Goal: Information Seeking & Learning: Learn about a topic

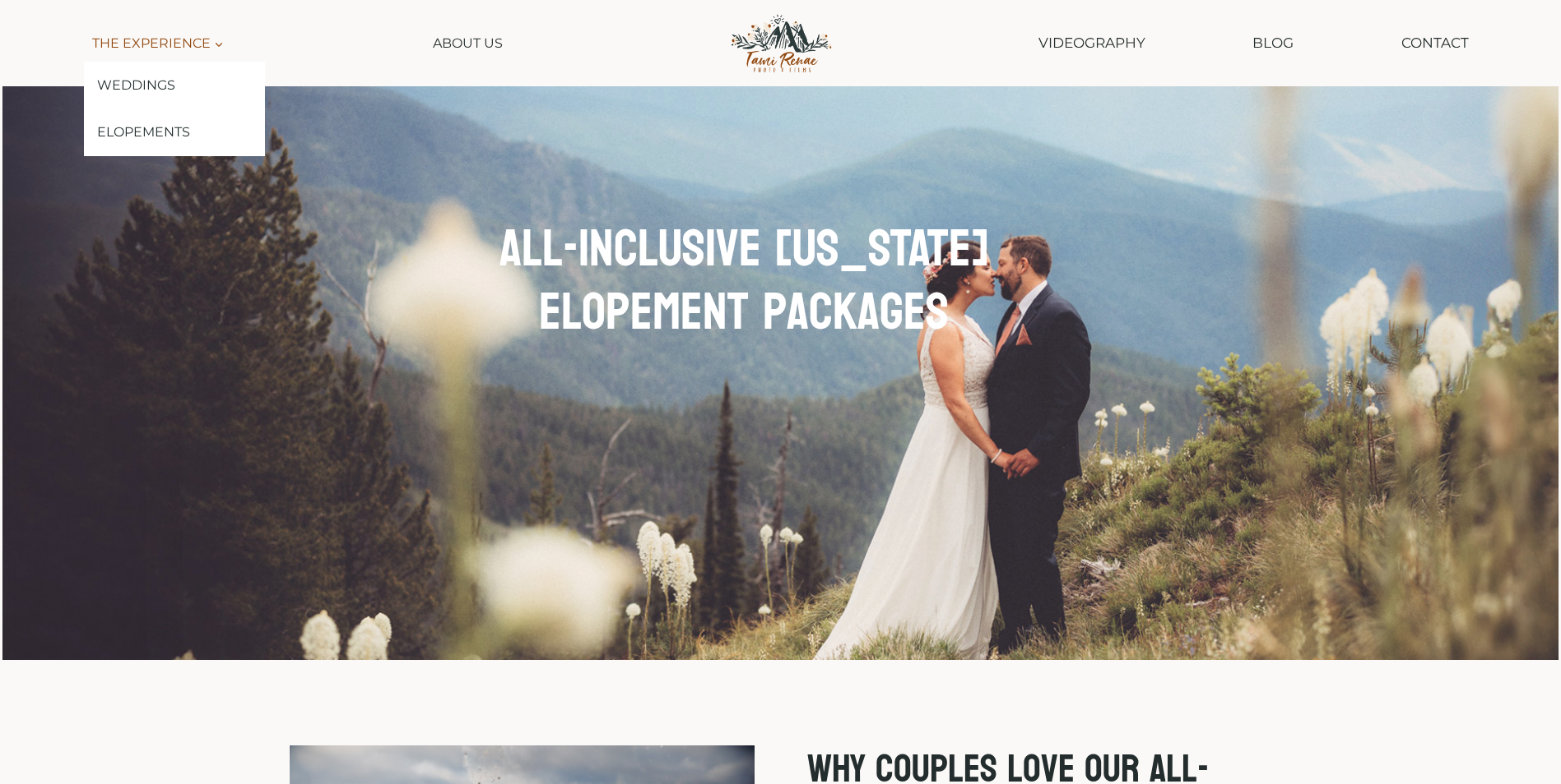
click at [199, 48] on span "The Experience Expand" at bounding box center [158, 43] width 132 height 21
click at [173, 138] on link "Elopements" at bounding box center [174, 132] width 181 height 48
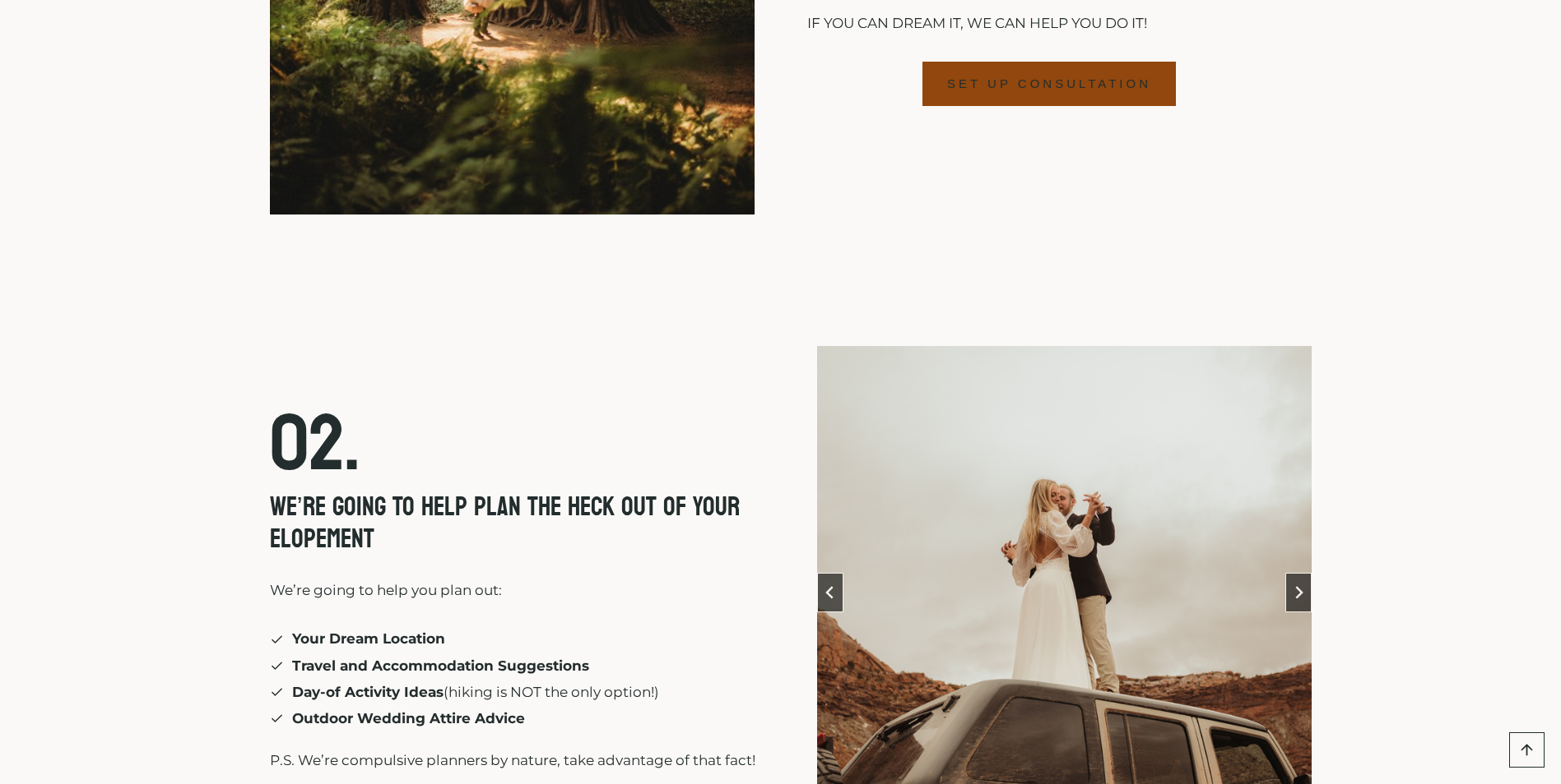
scroll to position [4391, 0]
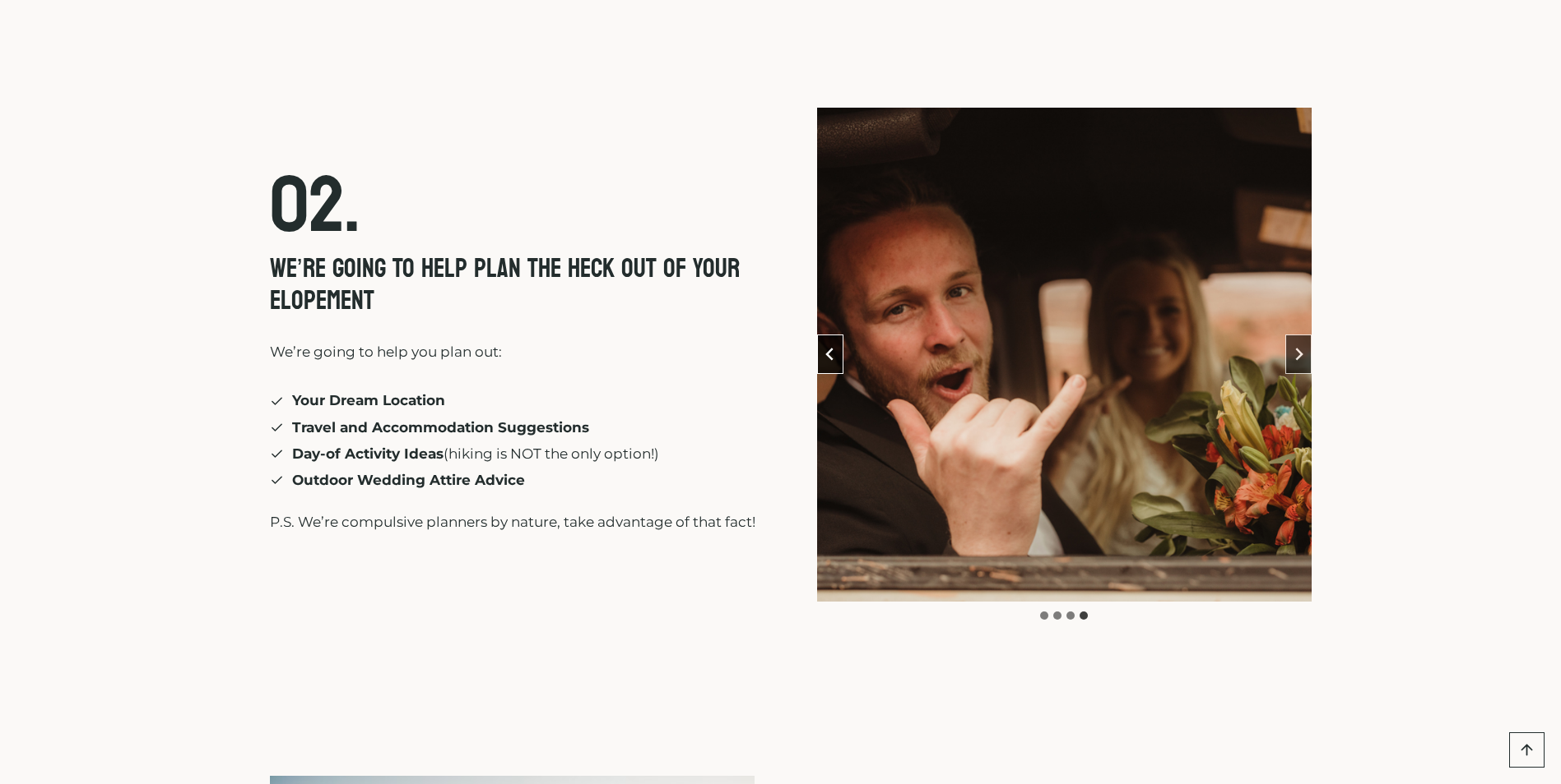
click at [828, 348] on icon "Previous slide" at bounding box center [828, 355] width 7 height 12
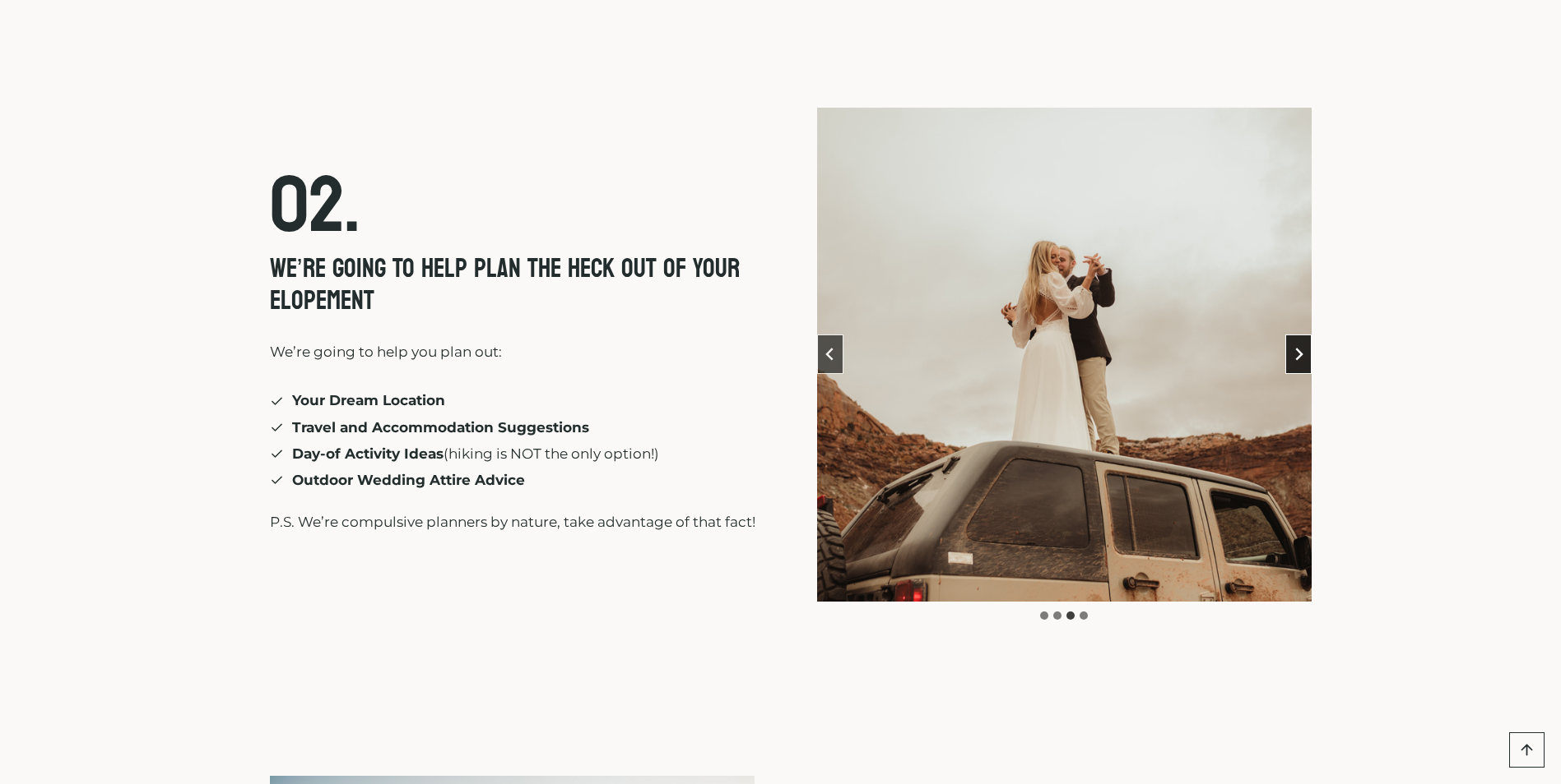
click at [1303, 348] on icon "Next slide" at bounding box center [1298, 354] width 13 height 13
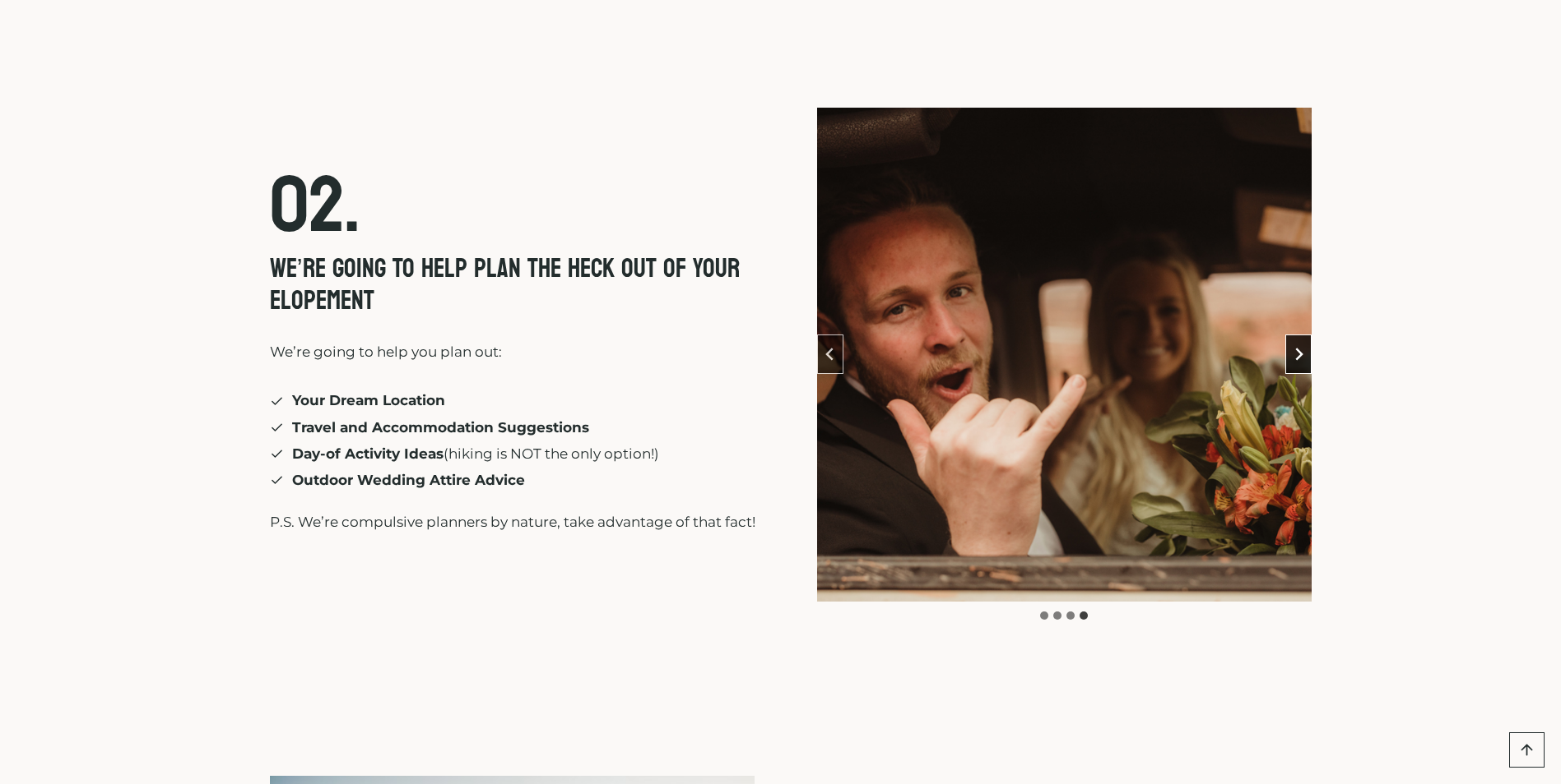
click at [1303, 348] on icon "Go to first slide" at bounding box center [1298, 354] width 13 height 13
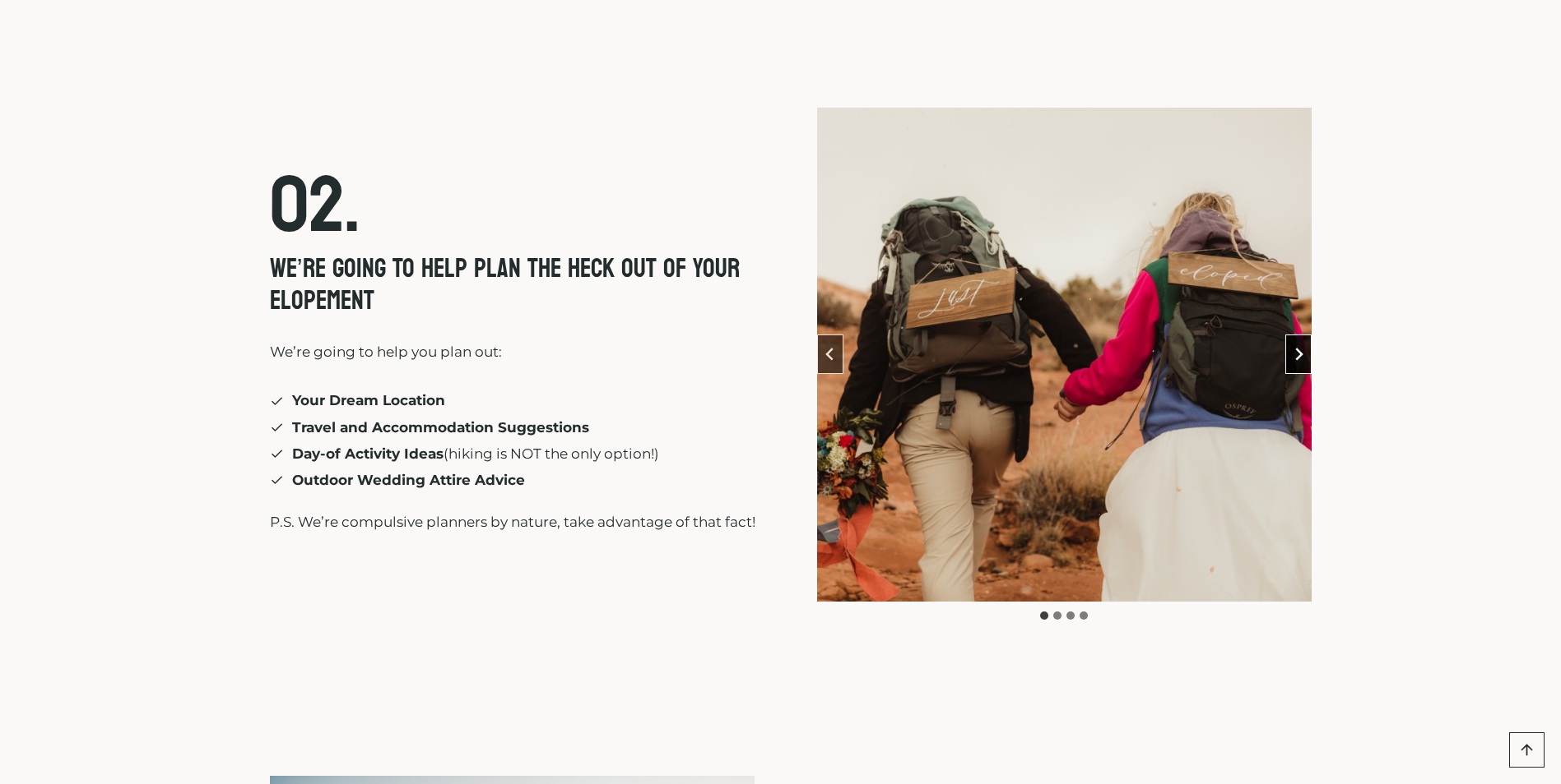
click at [1303, 348] on icon "Next slide" at bounding box center [1298, 354] width 13 height 13
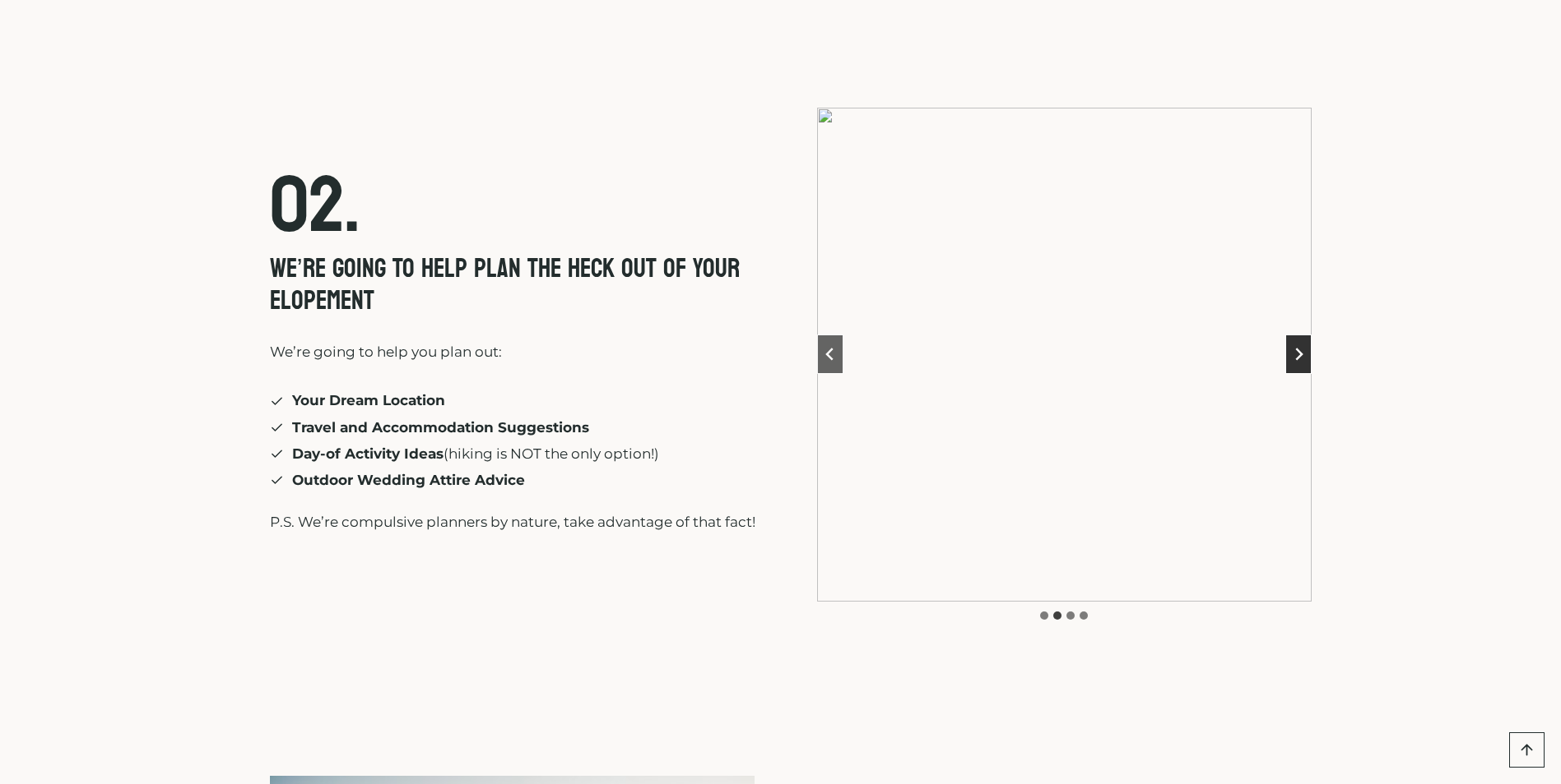
click at [1302, 348] on icon "Next slide" at bounding box center [1298, 354] width 13 height 13
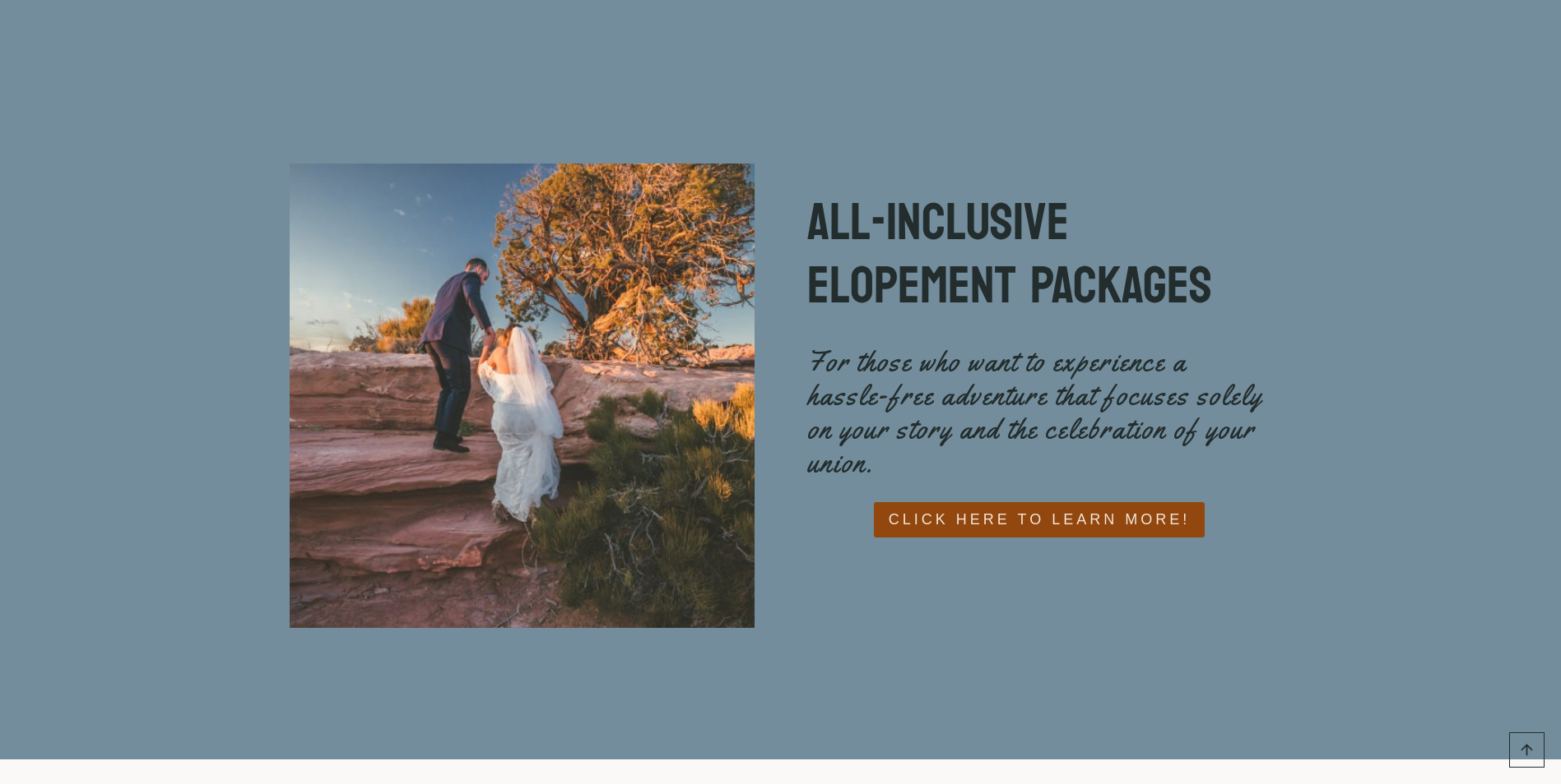
scroll to position [7268, 0]
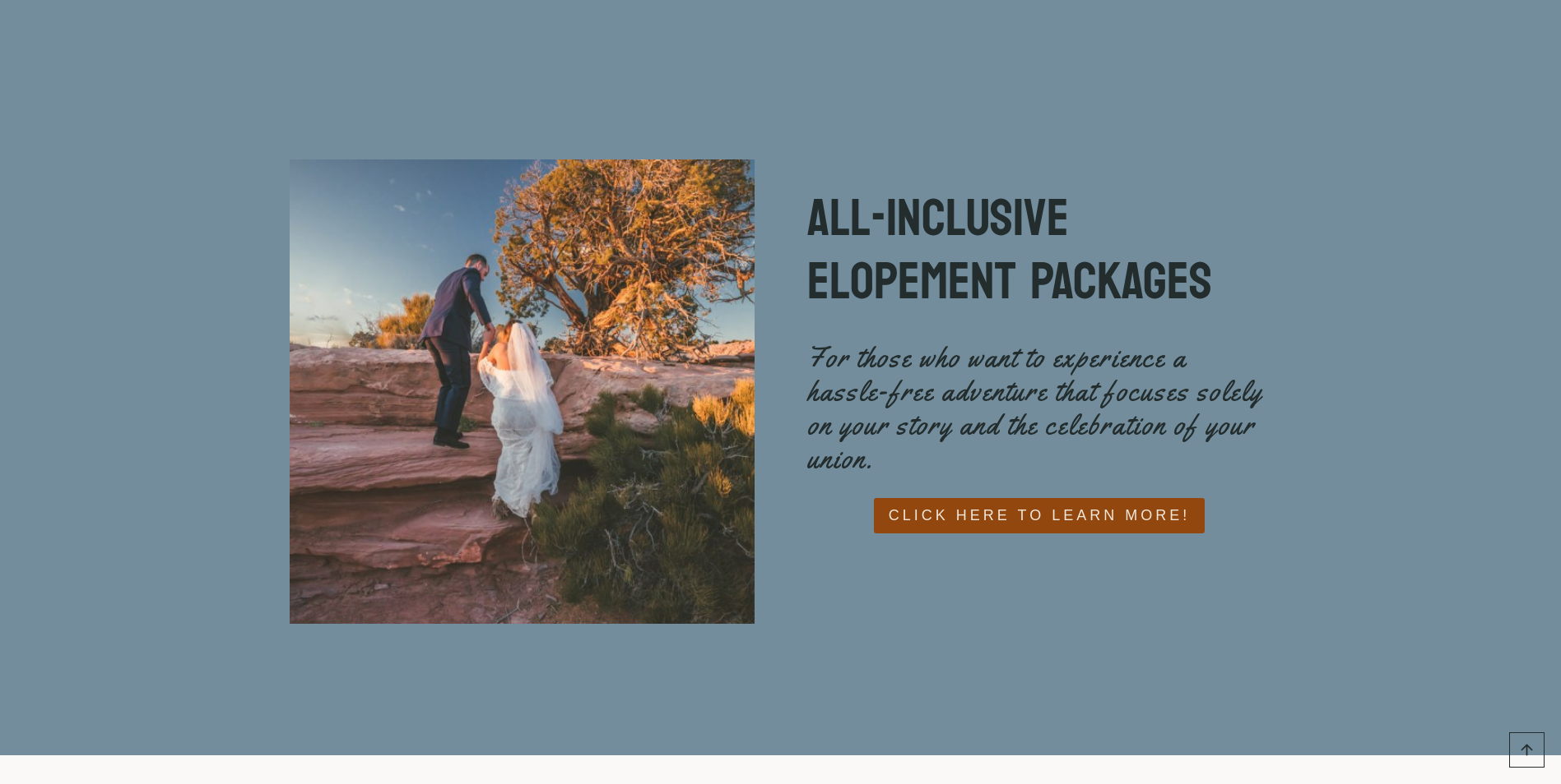
click at [1069, 504] on span "CLICK HERE TO LEARN MORE!" at bounding box center [1039, 516] width 301 height 24
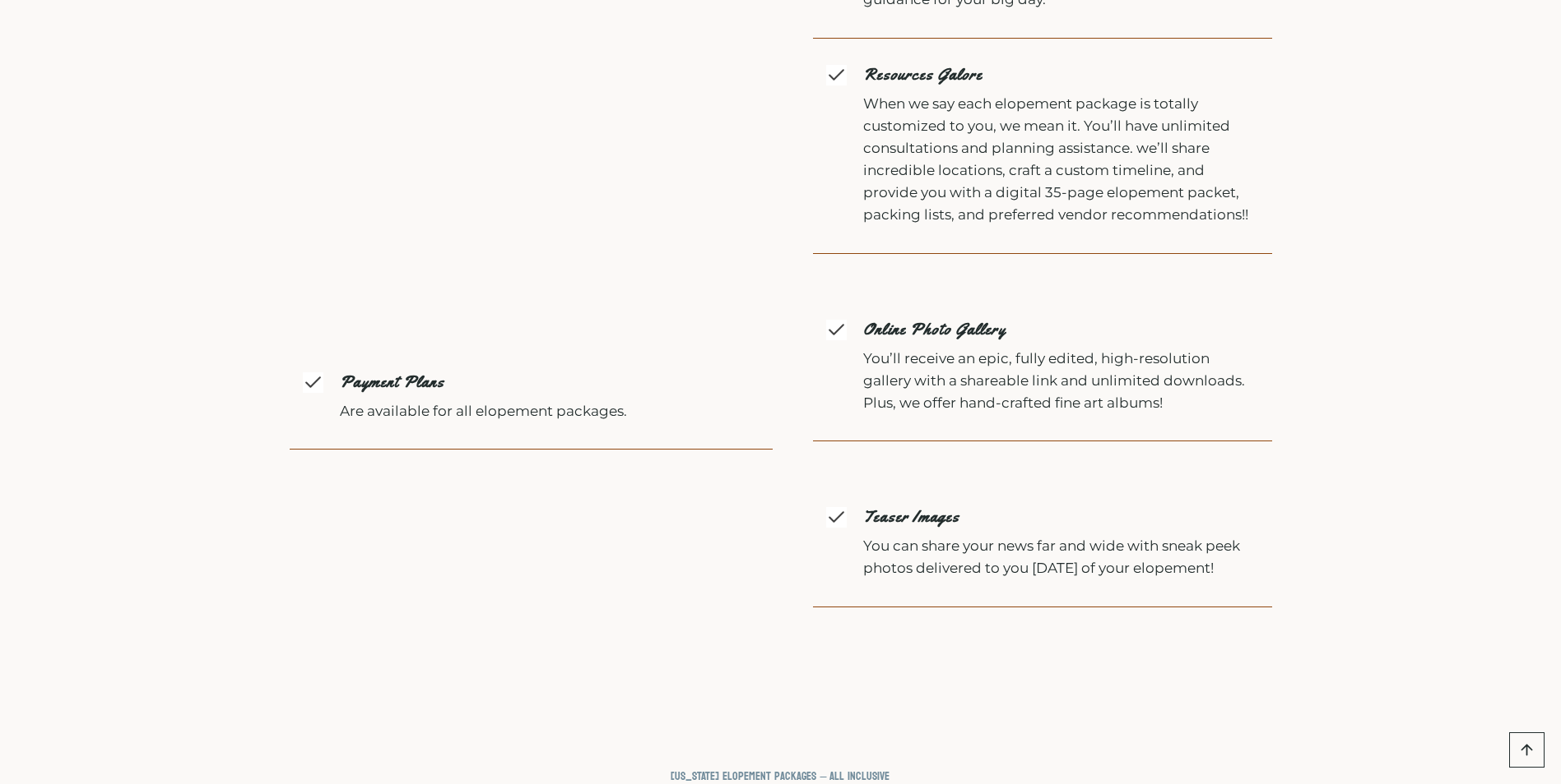
scroll to position [3946, 0]
